Goal: Contribute content: Contribute content

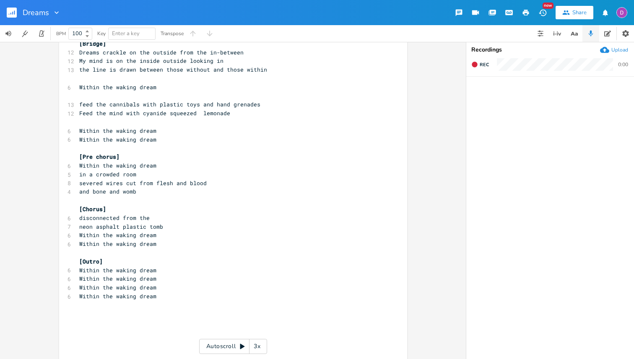
scroll to position [340, 0]
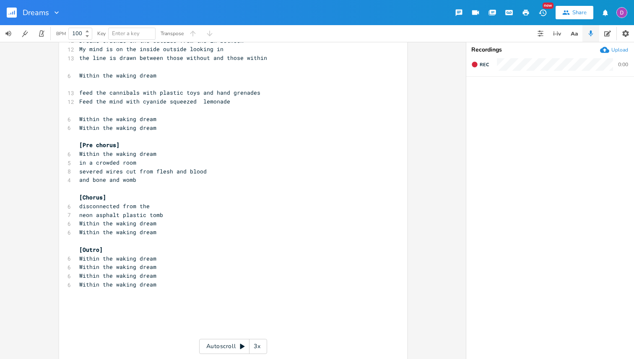
click at [18, 13] on button "button" at bounding box center [15, 13] width 17 height 20
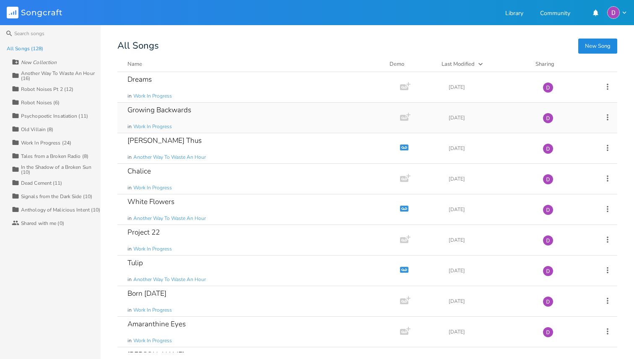
click at [185, 109] on div "Growing Backwards" at bounding box center [159, 109] width 64 height 7
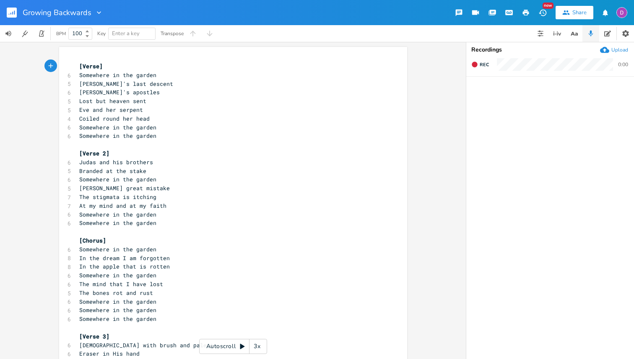
click at [12, 19] on button "button" at bounding box center [15, 13] width 17 height 20
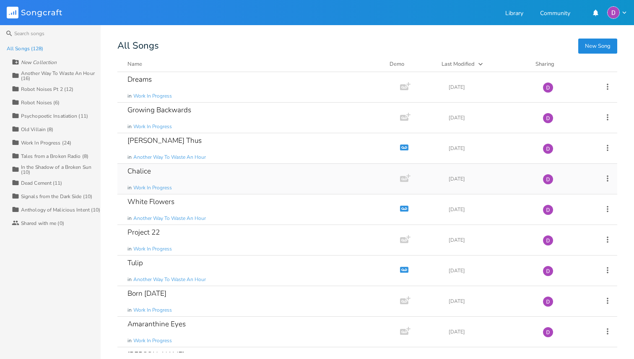
click at [189, 170] on div "Chalice in Work In Progress" at bounding box center [256, 179] width 259 height 30
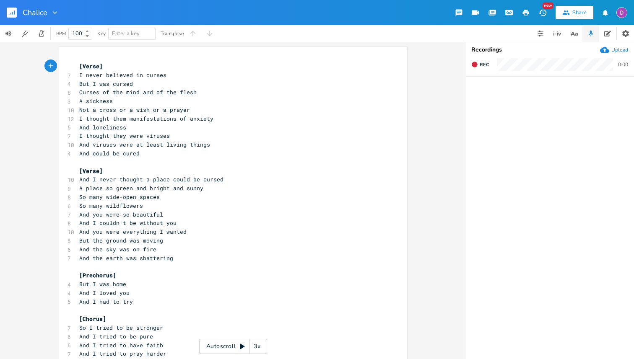
click at [10, 16] on rect "button" at bounding box center [12, 13] width 10 height 10
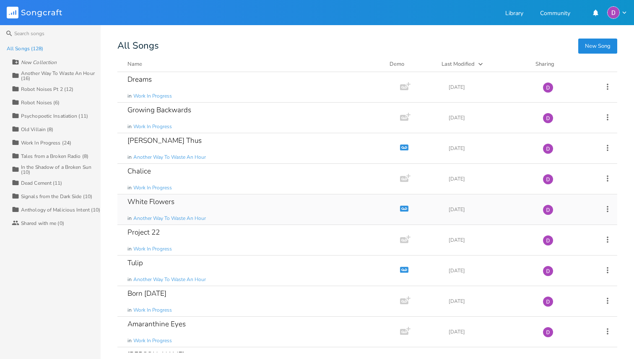
click at [216, 215] on div "White Flowers in Another Way To Waste An Hour" at bounding box center [256, 210] width 259 height 30
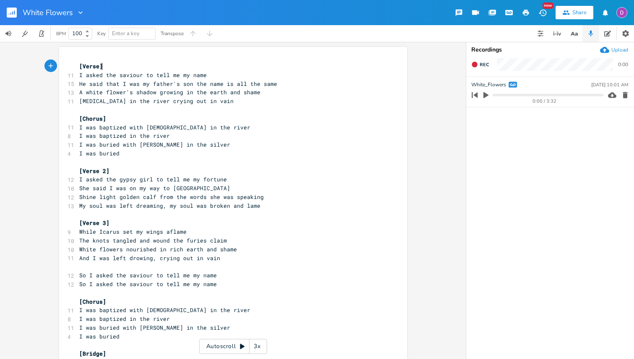
click at [7, 8] on icon "button" at bounding box center [12, 13] width 10 height 10
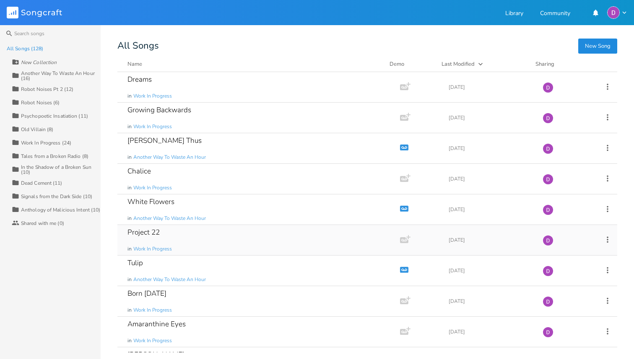
click at [202, 244] on div "Project 22 in Work In Progress" at bounding box center [256, 240] width 259 height 30
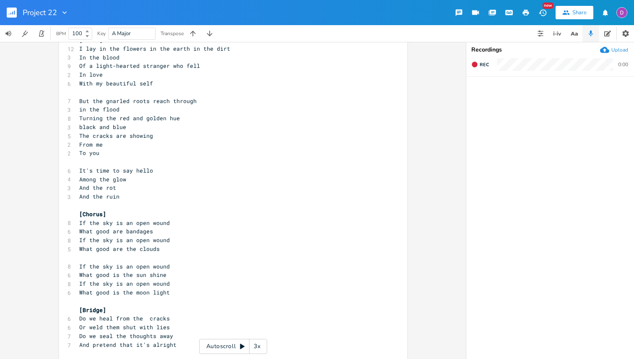
scroll to position [278, 0]
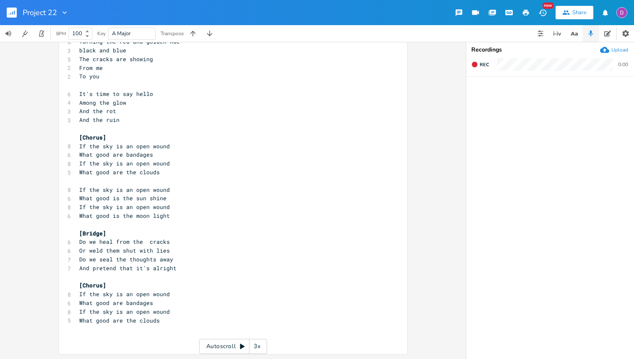
click at [9, 14] on icon "button" at bounding box center [9, 14] width 1 height 1
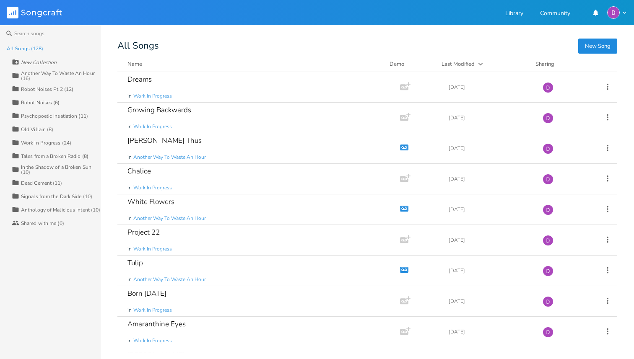
click at [40, 60] on div "New Collection" at bounding box center [39, 62] width 36 height 5
type input "Album 11"
click at [158, 95] on span "Work In Progress" at bounding box center [152, 96] width 39 height 7
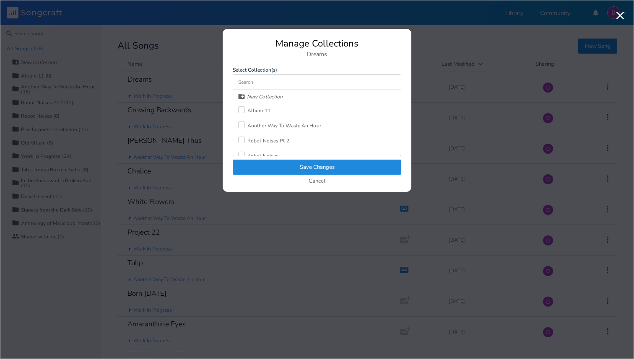
click at [265, 109] on div "Album 11" at bounding box center [258, 110] width 23 height 5
click at [271, 169] on button "Save Changes" at bounding box center [317, 167] width 169 height 15
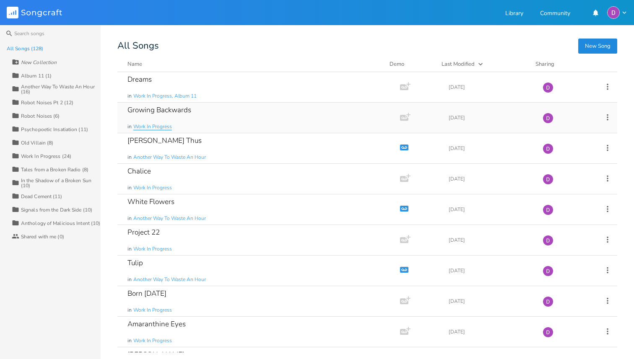
click at [165, 127] on span "Work In Progress" at bounding box center [152, 126] width 39 height 7
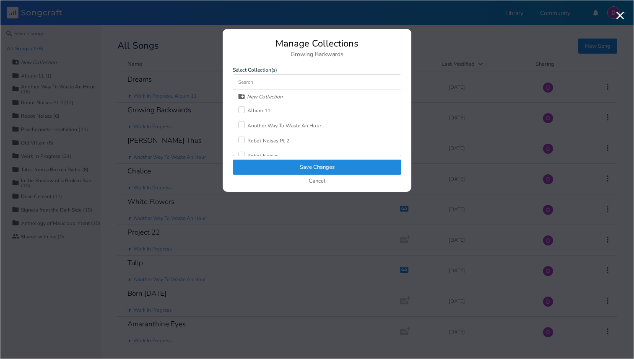
click at [260, 109] on div "Album 11" at bounding box center [258, 110] width 23 height 5
click at [256, 173] on button "Save Changes" at bounding box center [317, 167] width 169 height 15
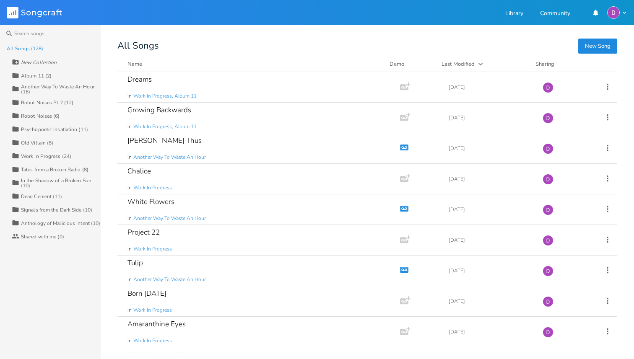
click at [43, 155] on div "Work In Progress (24)" at bounding box center [46, 156] width 50 height 5
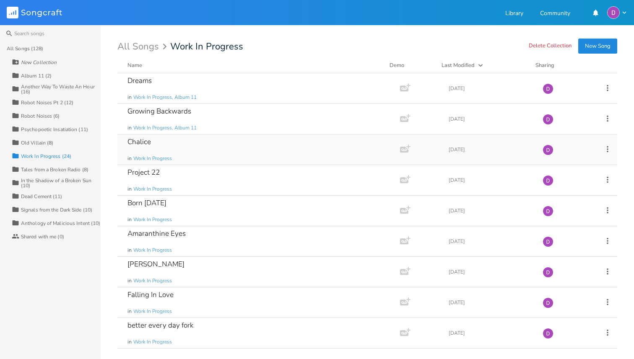
click at [153, 162] on div "Chalice in Work In Progress" at bounding box center [256, 150] width 259 height 30
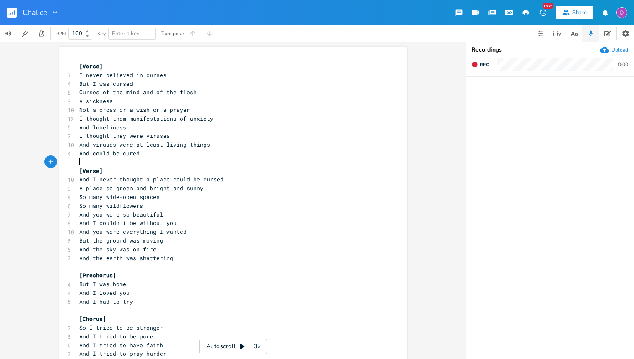
click at [157, 158] on pre "​" at bounding box center [229, 162] width 303 height 9
click at [11, 8] on rect "button" at bounding box center [12, 13] width 10 height 10
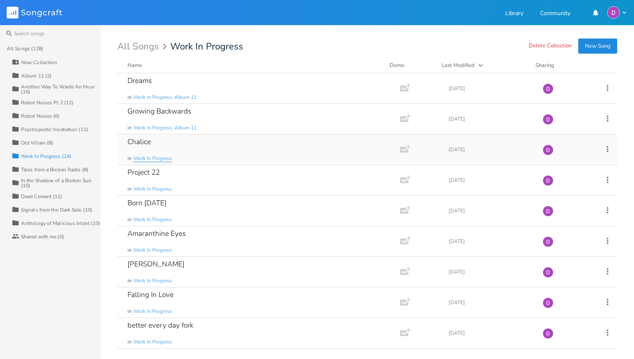
click at [161, 157] on span "Work In Progress" at bounding box center [152, 158] width 39 height 7
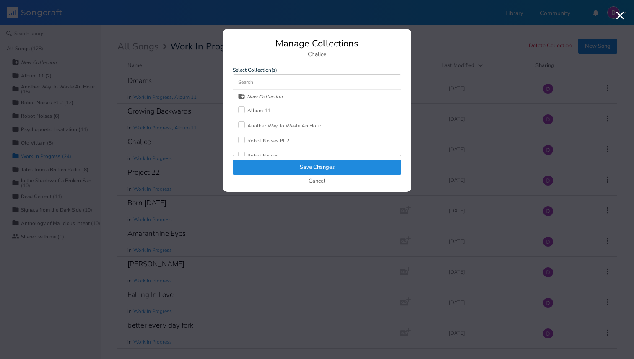
click at [258, 112] on div "Album 11" at bounding box center [258, 110] width 23 height 5
click at [293, 168] on button "Save Changes" at bounding box center [317, 167] width 169 height 15
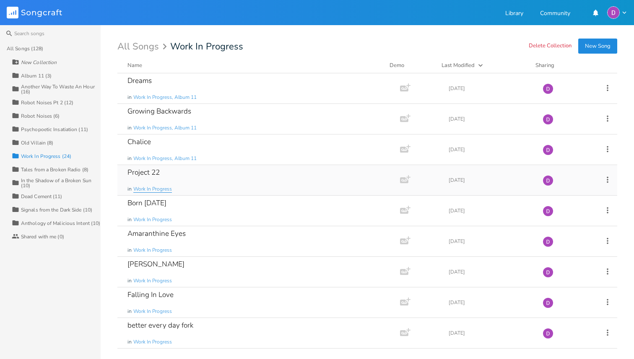
click at [164, 189] on span "Work In Progress" at bounding box center [152, 189] width 39 height 7
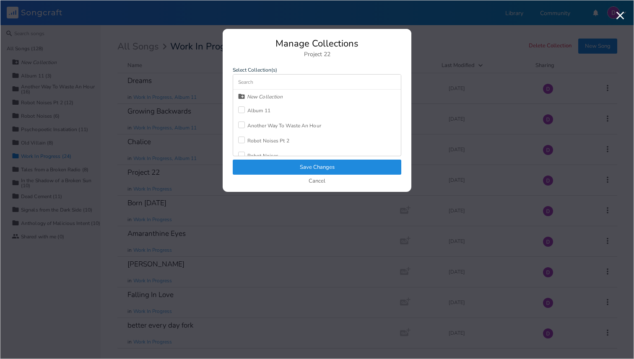
click at [262, 112] on div "Album 11" at bounding box center [258, 110] width 23 height 5
click at [260, 163] on button "Save Changes" at bounding box center [317, 167] width 169 height 15
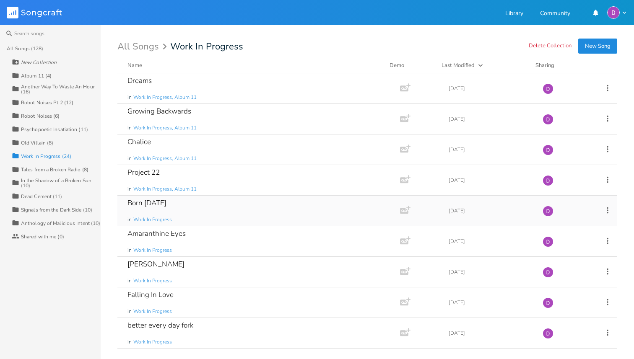
click at [158, 217] on span "Work In Progress" at bounding box center [152, 219] width 39 height 7
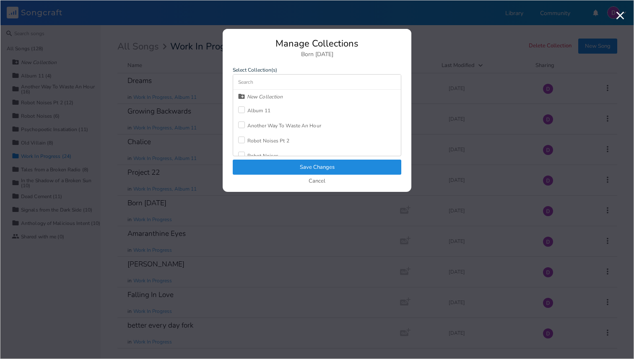
click at [261, 112] on div "Album 11" at bounding box center [258, 110] width 23 height 5
click at [277, 162] on button "Save Changes" at bounding box center [317, 167] width 169 height 15
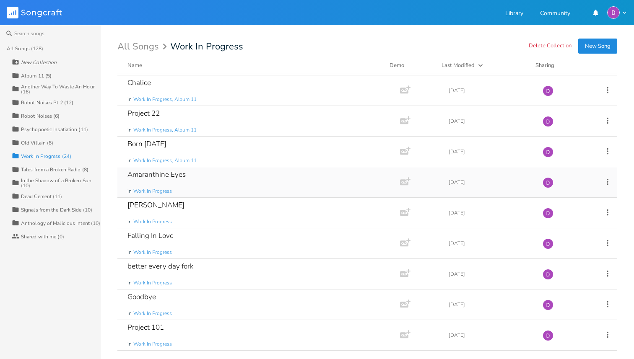
scroll to position [68, 0]
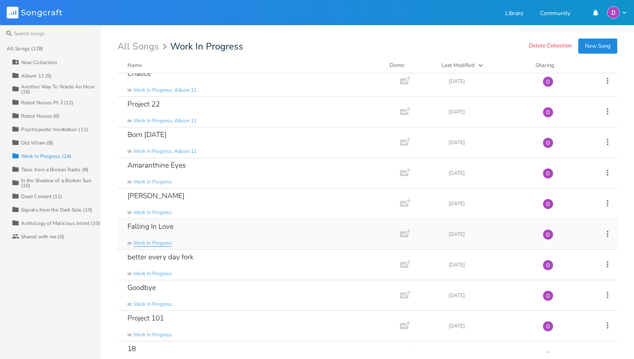
click at [164, 241] on span "Work In Progress" at bounding box center [152, 243] width 39 height 7
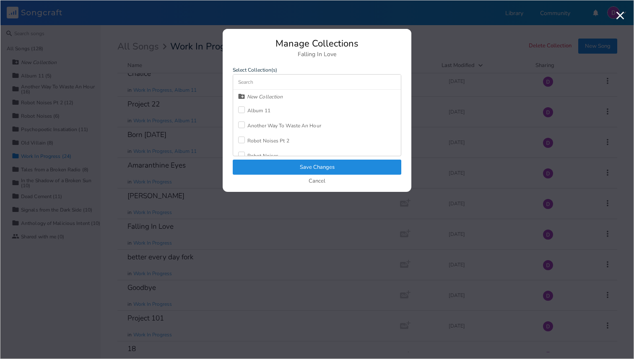
click at [260, 109] on div "Album 11" at bounding box center [258, 110] width 23 height 5
click at [275, 168] on button "Save Changes" at bounding box center [317, 167] width 169 height 15
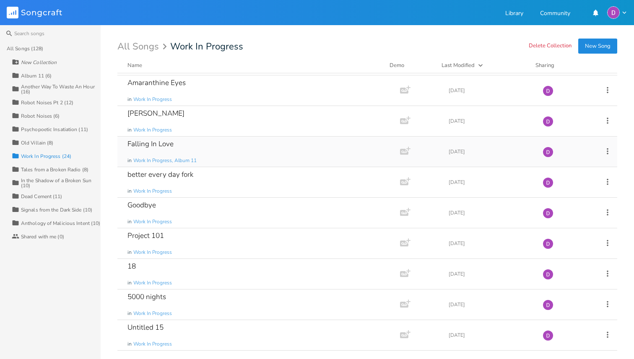
scroll to position [153, 0]
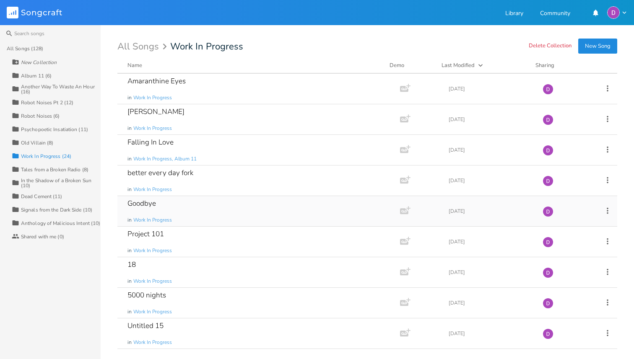
click at [213, 206] on div "Goodbye in Work In Progress" at bounding box center [256, 211] width 259 height 30
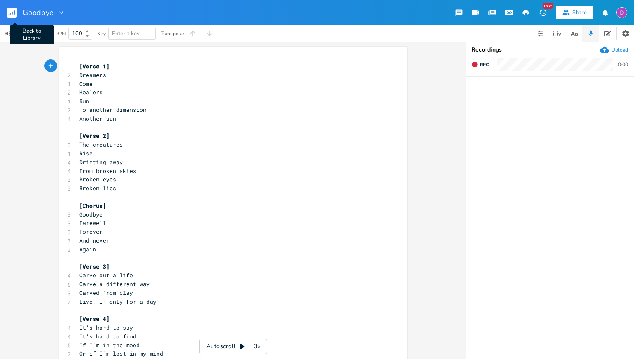
click at [12, 16] on rect "button" at bounding box center [12, 13] width 10 height 10
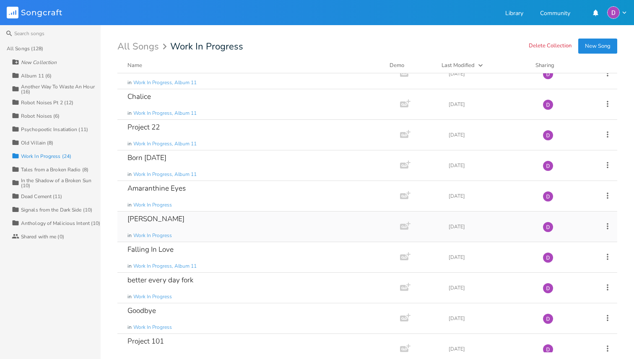
scroll to position [47, 0]
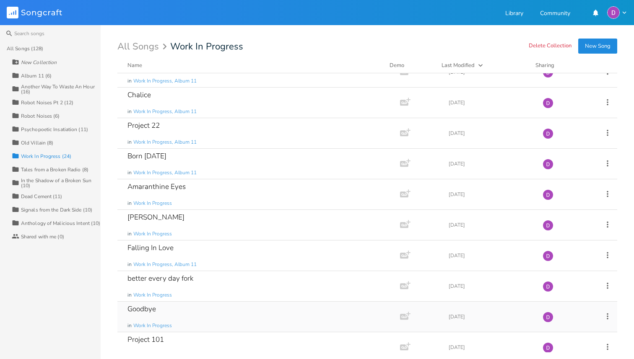
click at [158, 306] on div "Goodbye in Work In Progress" at bounding box center [256, 317] width 259 height 30
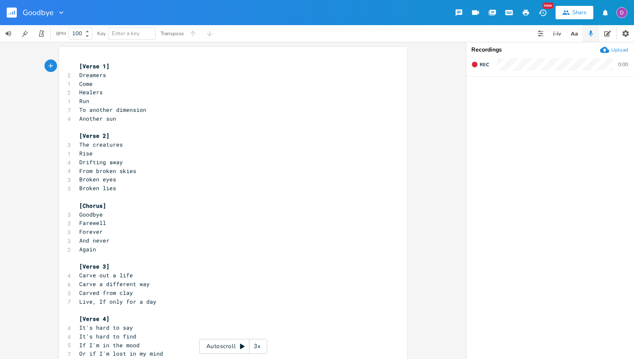
click at [8, 17] on rect "button" at bounding box center [12, 13] width 10 height 10
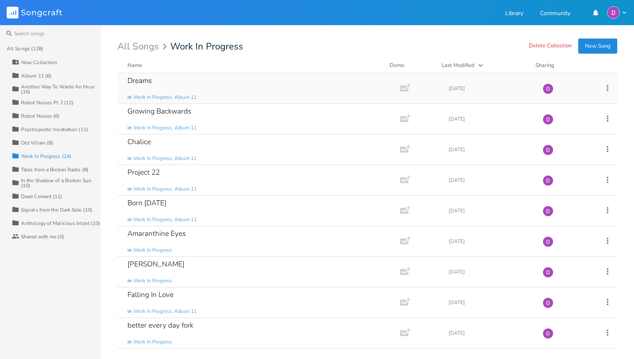
click at [145, 86] on div "Dreams in Work In Progress, Album 11" at bounding box center [256, 88] width 259 height 30
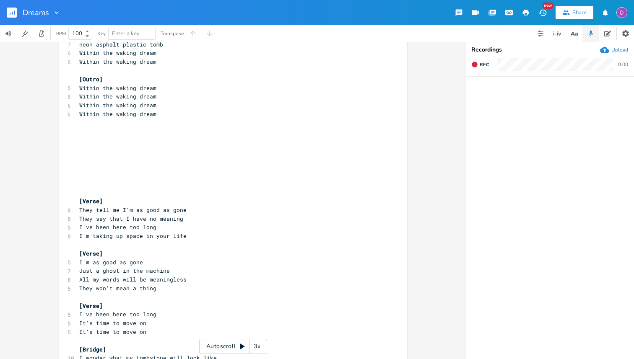
scroll to position [557, 0]
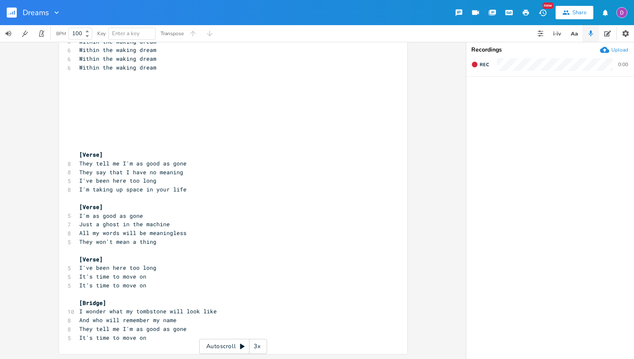
click at [9, 11] on rect "button" at bounding box center [12, 13] width 10 height 10
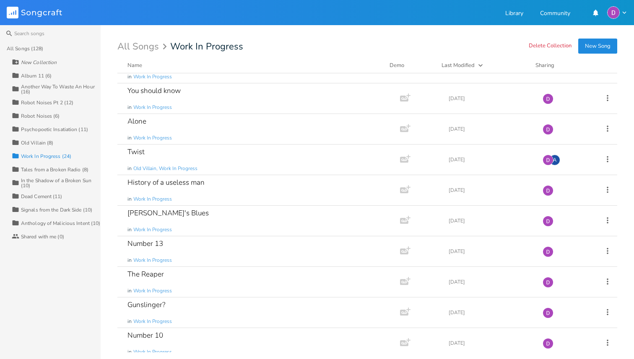
scroll to position [455, 0]
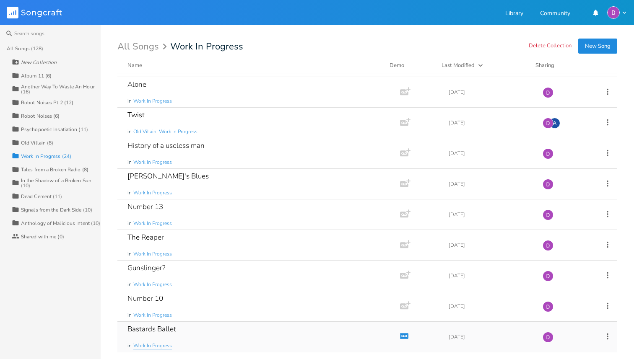
click at [156, 345] on span "Work In Progress" at bounding box center [152, 346] width 39 height 7
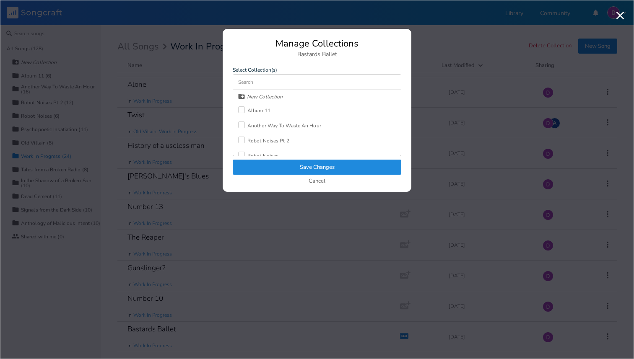
click at [254, 111] on div "Album 11" at bounding box center [258, 110] width 23 height 5
click at [259, 166] on button "Save Changes" at bounding box center [317, 167] width 169 height 15
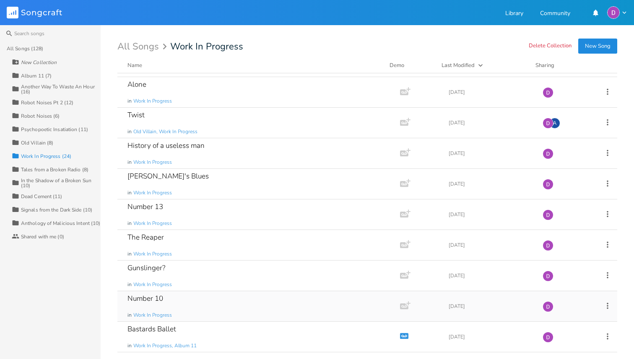
click at [162, 305] on div "Number 10 in Work In Progress" at bounding box center [256, 306] width 259 height 30
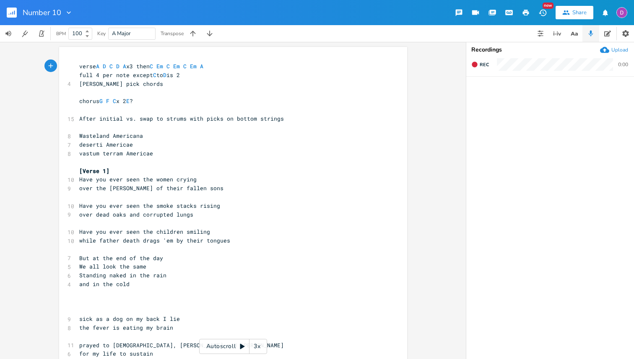
click at [10, 16] on rect "button" at bounding box center [12, 13] width 10 height 10
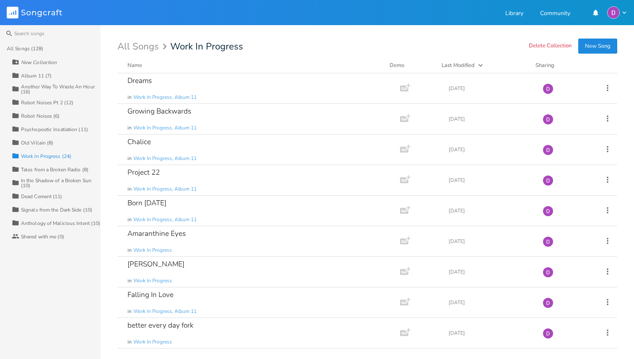
click at [39, 74] on div "Album 11 (7)" at bounding box center [36, 75] width 31 height 5
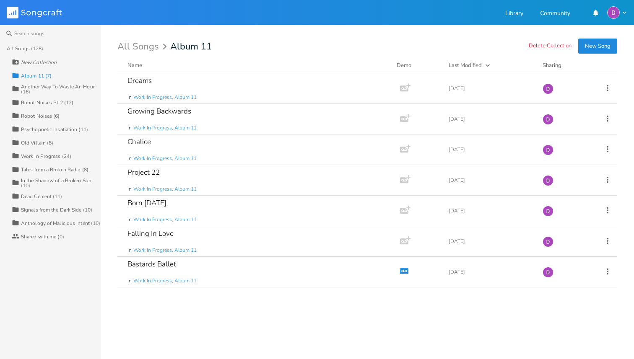
click at [592, 47] on button "New Song" at bounding box center [597, 46] width 39 height 15
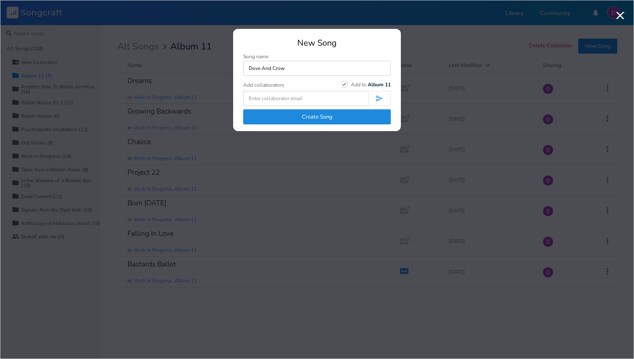
type input "Dove And Crow"
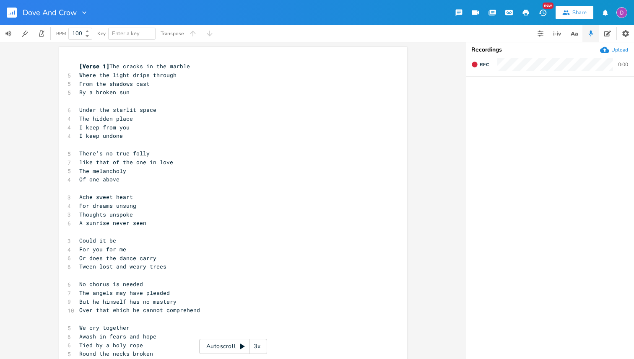
click at [104, 63] on span "[Verse 1]" at bounding box center [94, 66] width 30 height 8
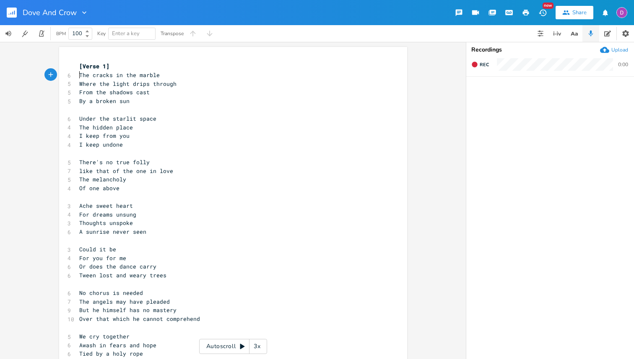
click at [159, 84] on span "Where the light drips through" at bounding box center [127, 84] width 97 height 8
type textarea "from"
click at [123, 67] on pre "[Verse 1]" at bounding box center [229, 66] width 303 height 9
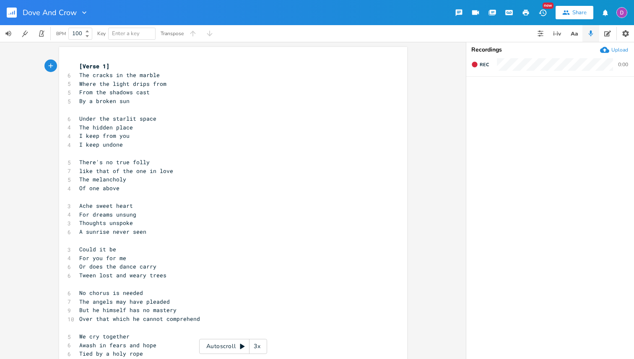
type textarea "[Verse 1]"
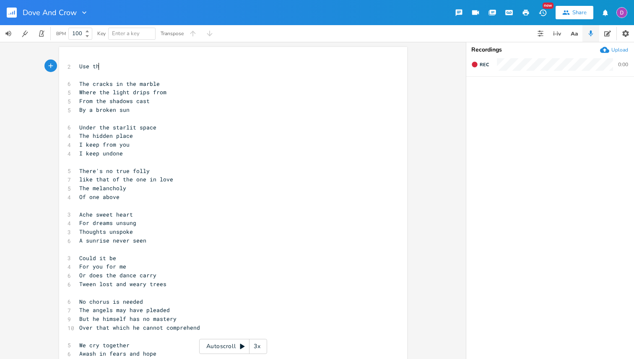
scroll to position [0, 20]
type textarea "Use the weird finder"
type textarea "ger pnk"
type textarea "icking arpeg"
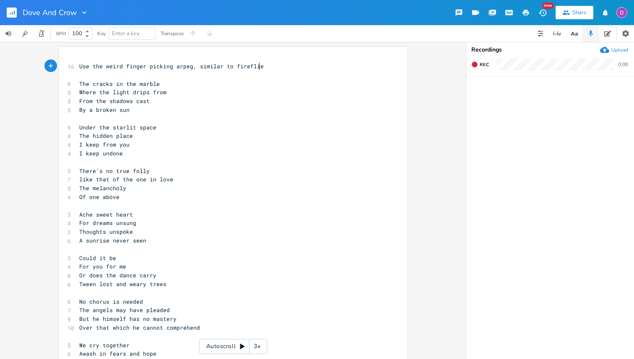
scroll to position [0, 45]
type textarea ", similar to fireflies"
click at [134, 241] on span "A sunrise never seen" at bounding box center [112, 241] width 67 height 8
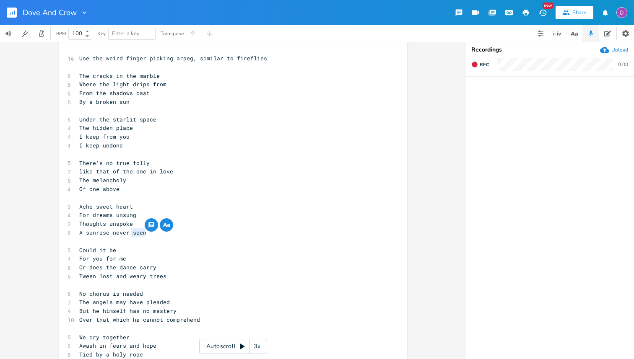
scroll to position [0, 0]
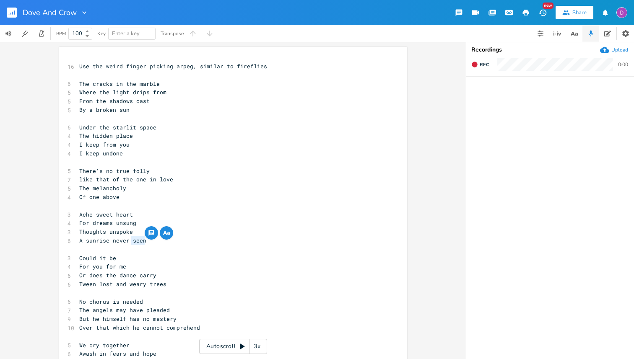
type textarea "seen"
click at [276, 68] on pre "Use the weird finger picking arpeg, similar to fireflies" at bounding box center [229, 66] width 303 height 9
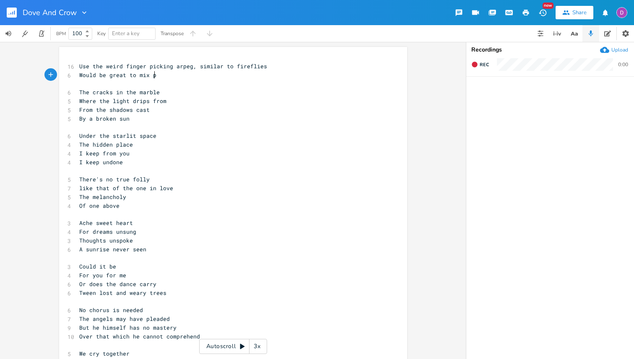
type textarea "Would be great to mix pe"
type textarea "[PERSON_NAME], acoustic, and slide?"
click at [91, 117] on span "By a broken sun" at bounding box center [104, 119] width 50 height 8
type textarea "the"
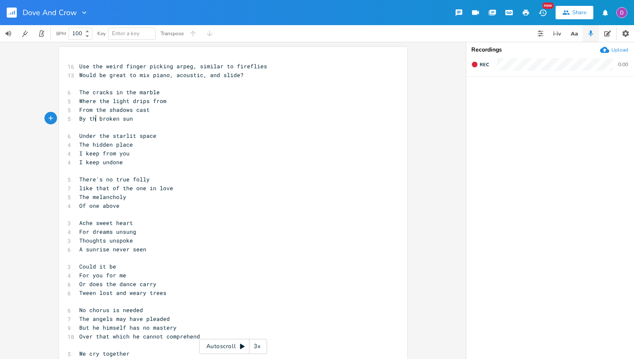
scroll to position [0, 8]
click at [110, 172] on pre "​" at bounding box center [229, 171] width 303 height 9
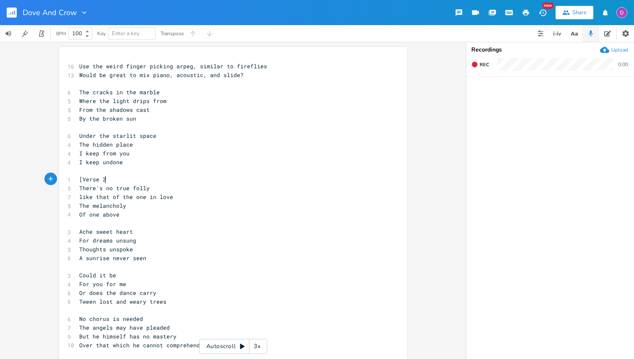
type textarea "[Verse 2]"
click at [98, 83] on pre "​" at bounding box center [229, 84] width 303 height 9
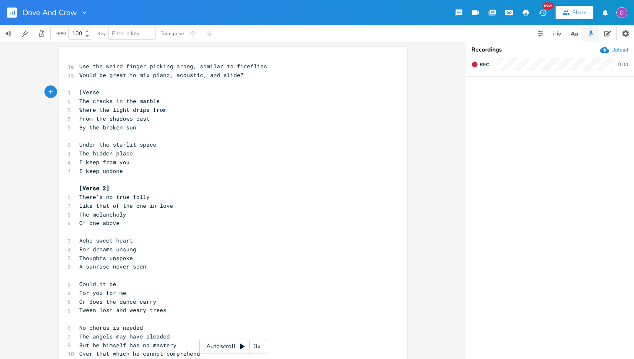
type textarea "[Verse]"
type textarea "1"
type textarea "[Verse 1]"
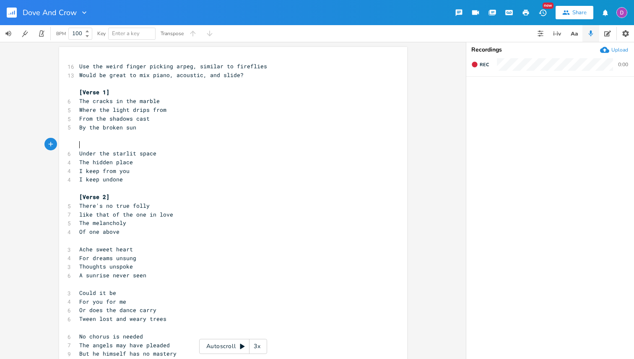
paste textarea "2"
type textarea "2"
type textarea "3"
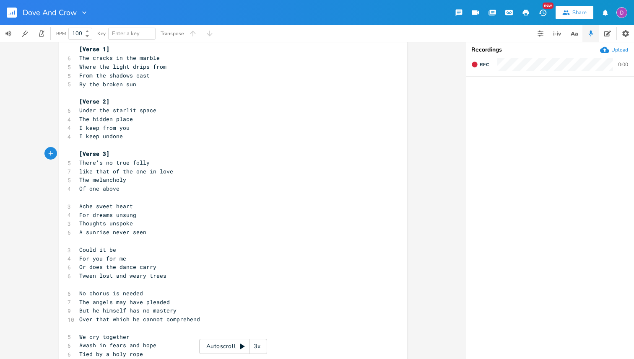
scroll to position [55, 0]
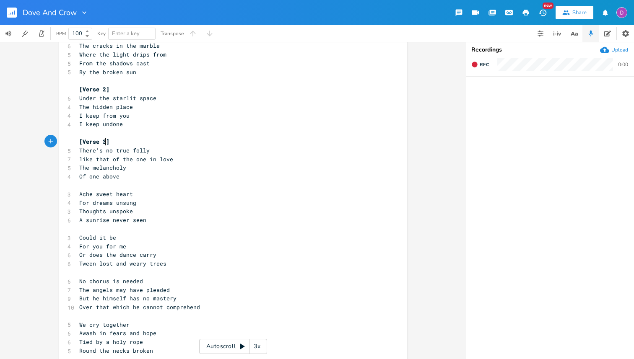
click at [122, 188] on pre "​" at bounding box center [229, 185] width 303 height 9
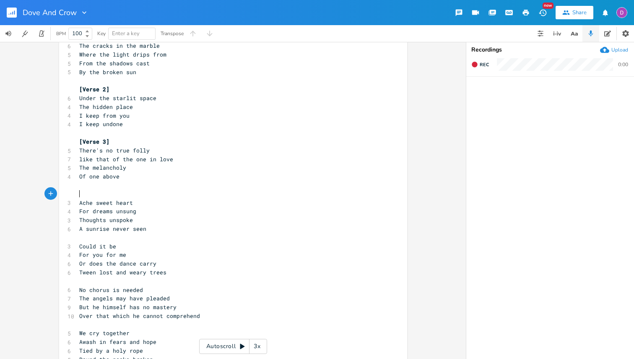
paste textarea "4"
type textarea "4"
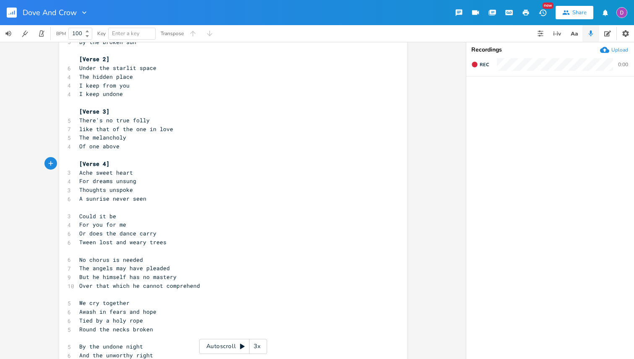
scroll to position [99, 0]
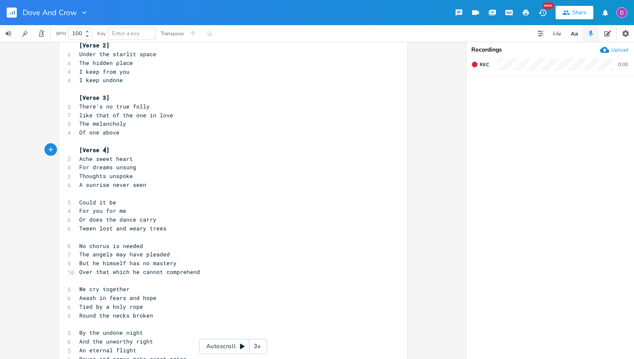
click at [133, 184] on span "A sunrise never seen" at bounding box center [112, 185] width 67 height 8
type textarea "seen"
click at [133, 184] on span "A sunrise never seen" at bounding box center [112, 185] width 67 height 8
click at [133, 174] on pre "Thoughts unspoke" at bounding box center [229, 176] width 303 height 9
click at [136, 185] on span "A sunrise never seen" at bounding box center [112, 185] width 67 height 8
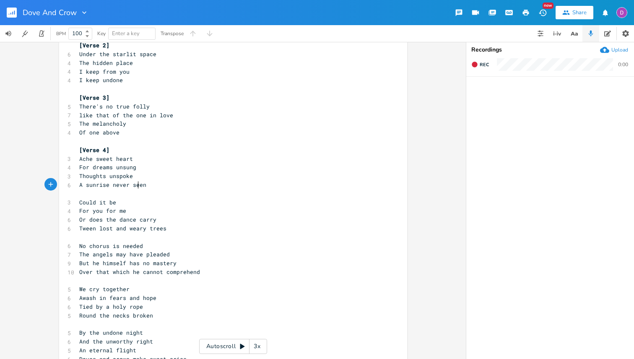
click at [136, 185] on span "A sunrise never seen" at bounding box center [112, 185] width 67 height 8
type textarea "touched"
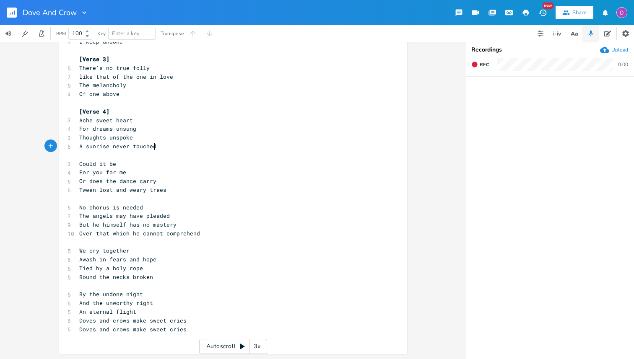
scroll to position [138, 0]
click at [133, 156] on pre "​" at bounding box center [229, 155] width 303 height 9
paste textarea "5"
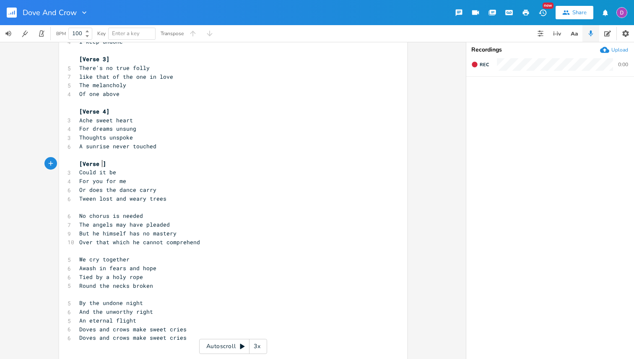
type textarea "5"
click at [159, 191] on pre "Or does the dance carry" at bounding box center [229, 190] width 303 height 9
click at [138, 205] on pre "​" at bounding box center [229, 207] width 303 height 9
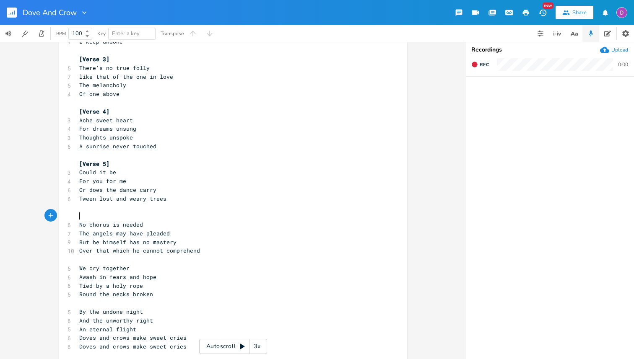
paste textarea "6"
type textarea "6"
click at [85, 225] on span "No chorus is needed" at bounding box center [111, 225] width 64 height 8
type textarea "No choir,"
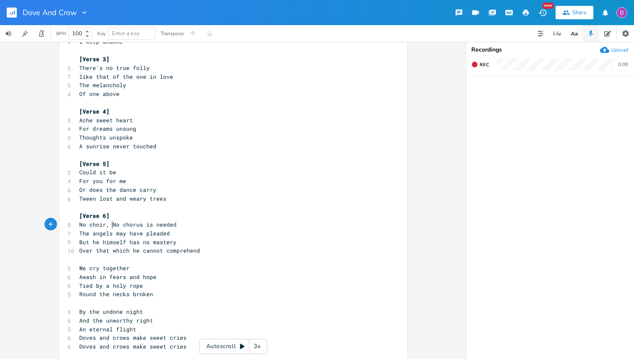
click at [93, 243] on span "But he himself has no mastery" at bounding box center [127, 243] width 97 height 8
type textarea "H"
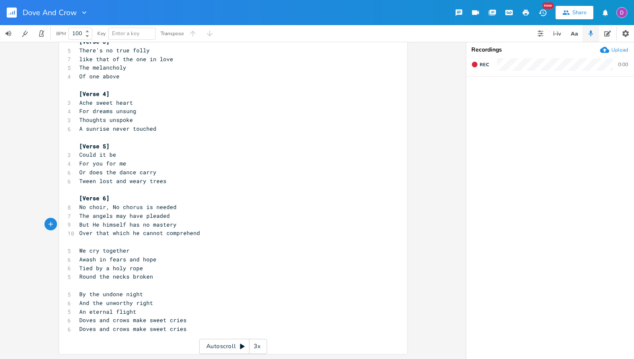
click at [79, 253] on span "We cry together" at bounding box center [104, 251] width 50 height 8
click at [112, 270] on span "Tied by a holy rope" at bounding box center [111, 269] width 64 height 8
type textarea "holy"
click at [112, 270] on span "Tied by a holy rope" at bounding box center [111, 269] width 64 height 8
click at [136, 277] on span "Round the necks broken" at bounding box center [116, 277] width 74 height 8
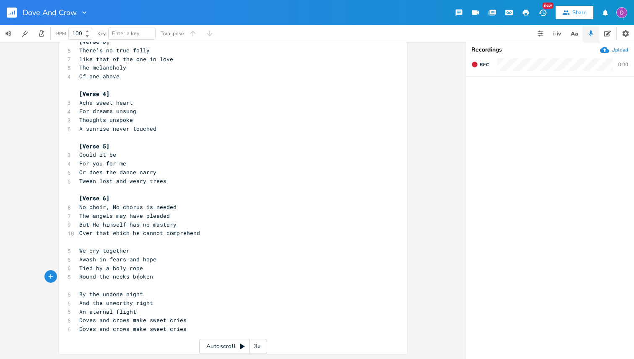
type textarea "broken"
click at [136, 277] on span "Round the necks broken" at bounding box center [116, 277] width 74 height 8
click at [128, 282] on pre "​" at bounding box center [229, 285] width 303 height 9
click at [154, 279] on pre "Round the necks broken" at bounding box center [229, 277] width 303 height 9
click at [104, 278] on span "Round the necks broke" at bounding box center [114, 277] width 70 height 8
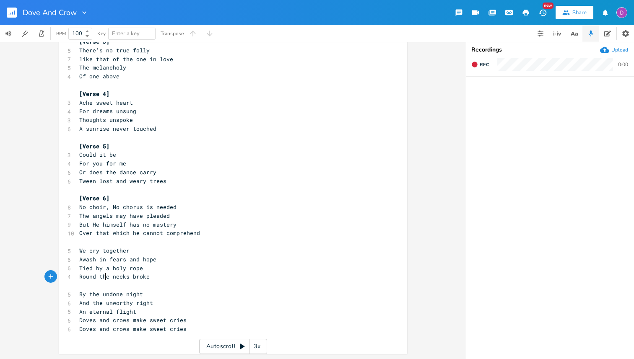
type textarea "the"
click at [104, 278] on span "Round the necks broke" at bounding box center [114, 277] width 70 height 8
type textarea "strained and"
click at [130, 277] on span "Round necks strained and broke" at bounding box center [129, 277] width 101 height 8
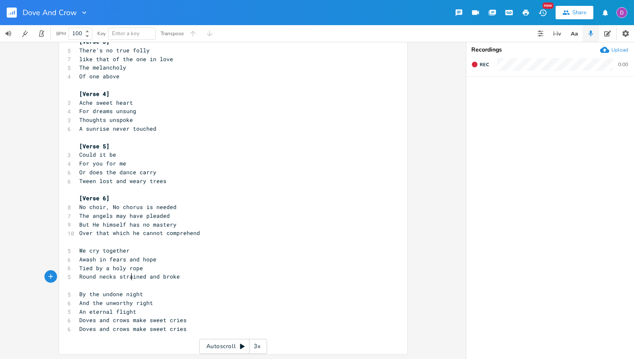
type textarea "strained"
click at [130, 277] on span "Round necks strained and broke" at bounding box center [129, 277] width 101 height 8
click at [117, 262] on span "Awash in fears and hope" at bounding box center [117, 260] width 77 height 8
click at [117, 238] on pre "​" at bounding box center [229, 242] width 303 height 9
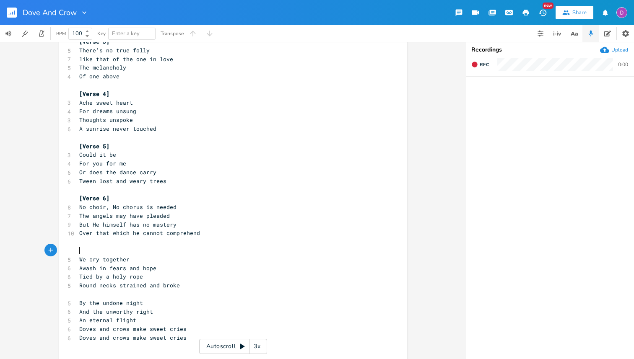
paste textarea "7"
type textarea "7"
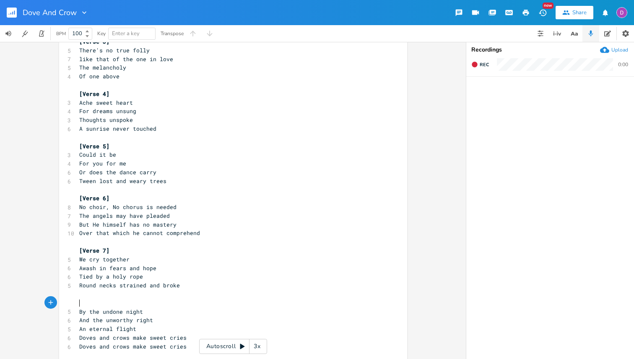
paste textarea "8"
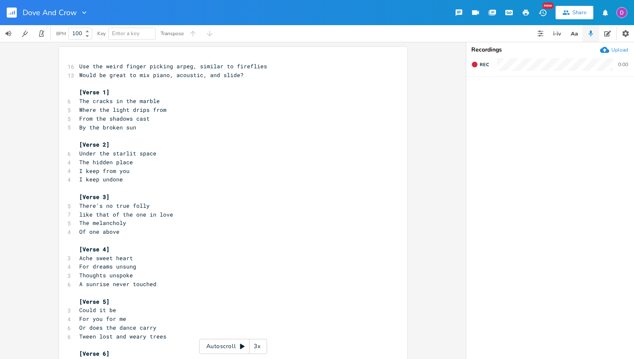
scroll to position [173, 0]
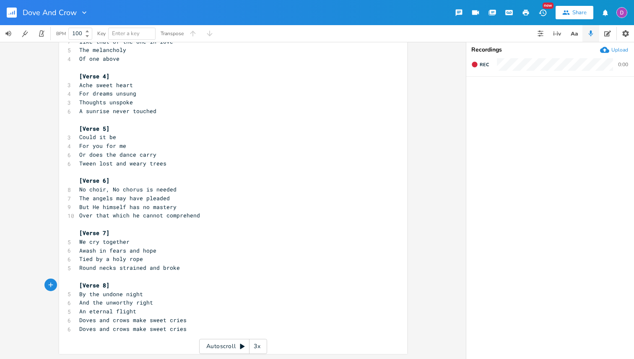
type textarea "8"
click at [106, 296] on span "By the undone night" at bounding box center [111, 295] width 64 height 8
type textarea "silver"
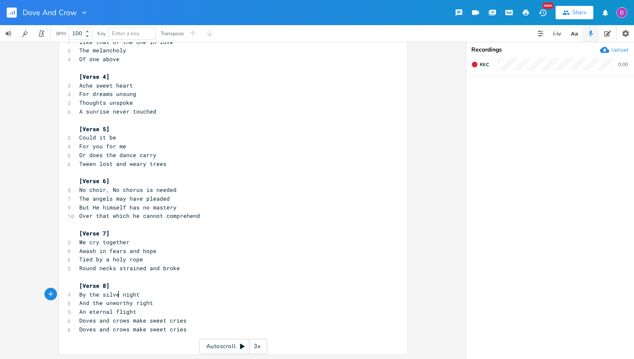
scroll to position [0, 13]
click at [117, 303] on span "And the unworthy right" at bounding box center [116, 303] width 74 height 8
type textarea "unworthy"
click at [117, 303] on span "And the unworthy right" at bounding box center [116, 303] width 74 height 8
click at [192, 257] on pre "Tied by a holy rope" at bounding box center [229, 259] width 303 height 9
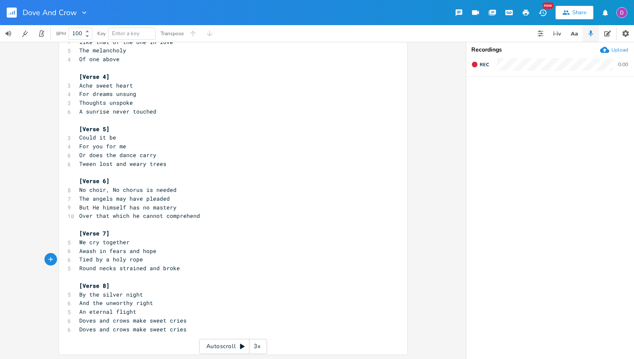
click at [120, 303] on span "And the unworthy right" at bounding box center [116, 303] width 74 height 8
type textarea "e"
type textarea "umea"
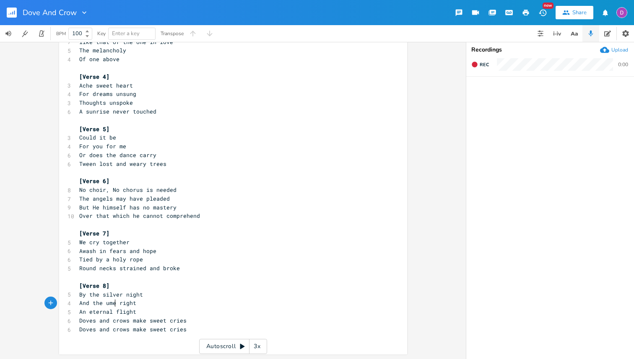
scroll to position [0, 13]
type textarea "nearned"
click at [151, 312] on pre "An eternal flight" at bounding box center [229, 312] width 303 height 9
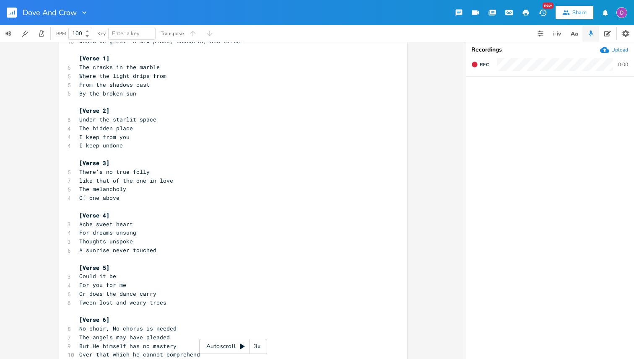
scroll to position [41, 0]
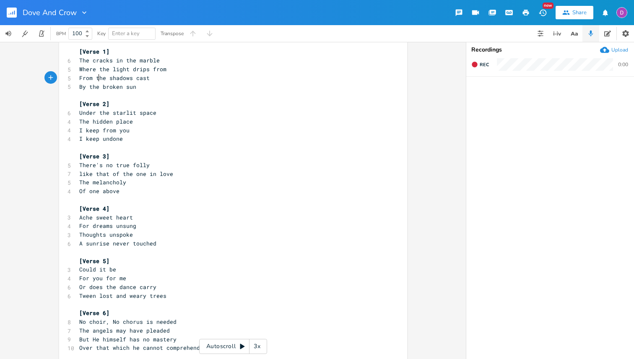
click at [96, 78] on span "From the shadows cast" at bounding box center [114, 78] width 70 height 8
type textarea "T"
click at [124, 176] on span "like that of the one in love" at bounding box center [126, 174] width 94 height 8
type textarea "the"
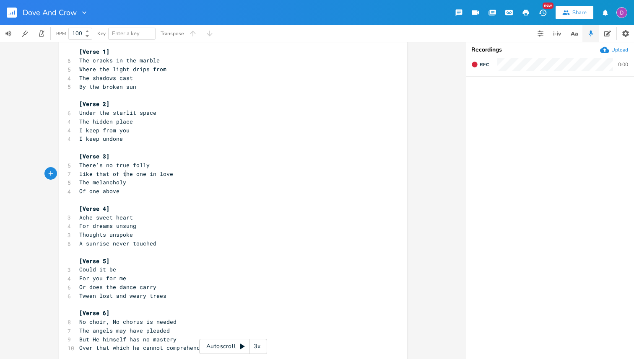
click at [124, 176] on span "like that of the one in love" at bounding box center [126, 174] width 94 height 8
click at [87, 191] on span "Of one above" at bounding box center [99, 191] width 40 height 8
type textarea "the"
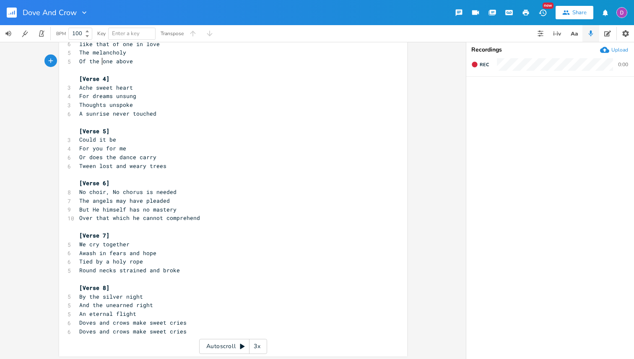
scroll to position [173, 0]
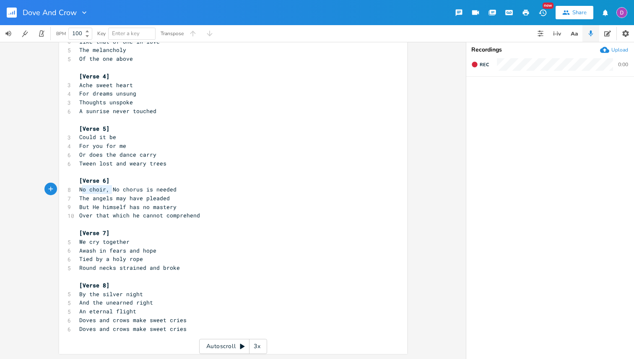
type textarea "No choir,"
drag, startPoint x: 109, startPoint y: 190, endPoint x: 71, endPoint y: 189, distance: 38.2
click at [71, 189] on div "No choir, x 16 Use the weird finger picking arpeg, similar to fireflies 13 Woul…" at bounding box center [233, 114] width 348 height 480
click at [17, 11] on button "button" at bounding box center [15, 13] width 17 height 20
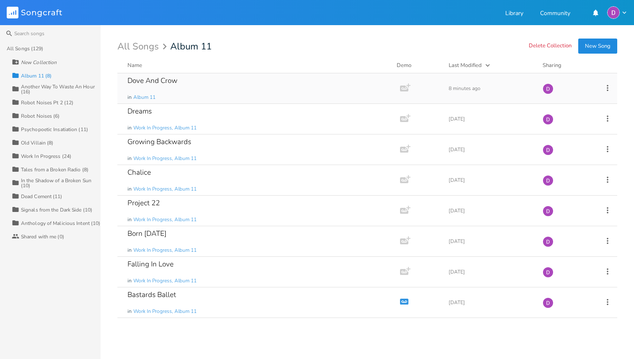
click at [255, 77] on div "Dove And Crow in Album 11" at bounding box center [256, 88] width 259 height 30
